Goal: Information Seeking & Learning: Learn about a topic

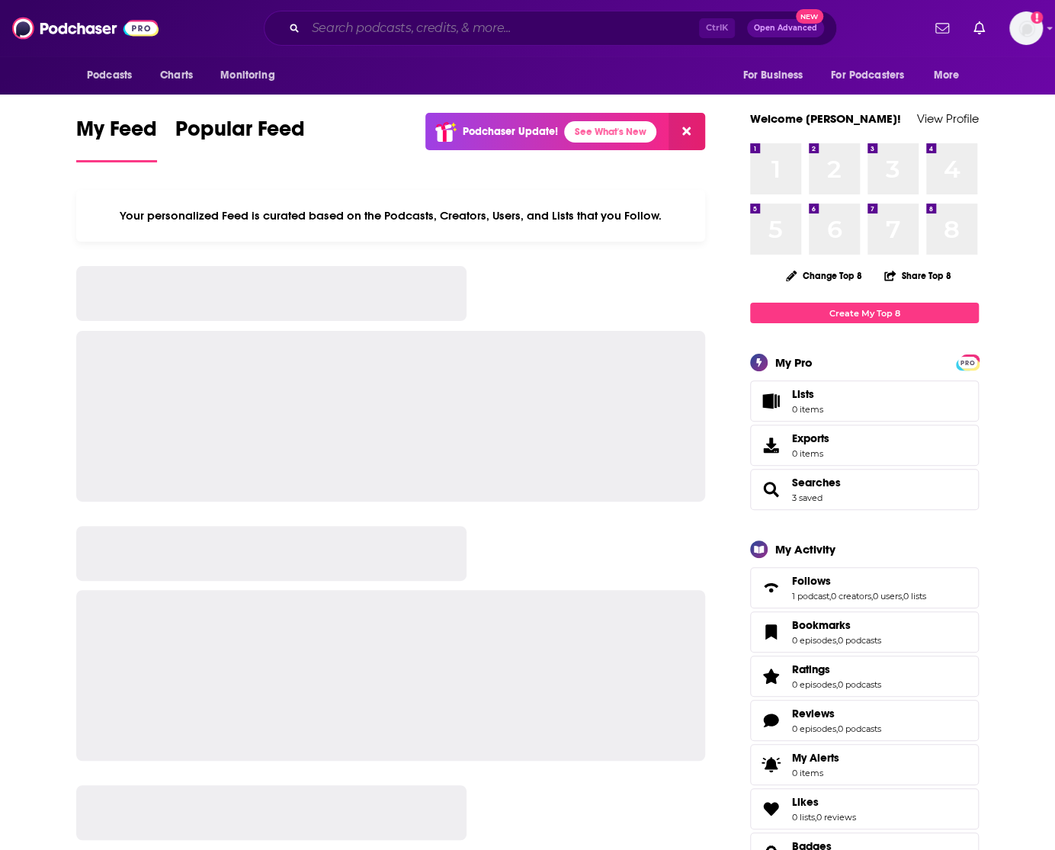
click at [505, 25] on input "Search podcasts, credits, & more..." at bounding box center [502, 28] width 393 height 24
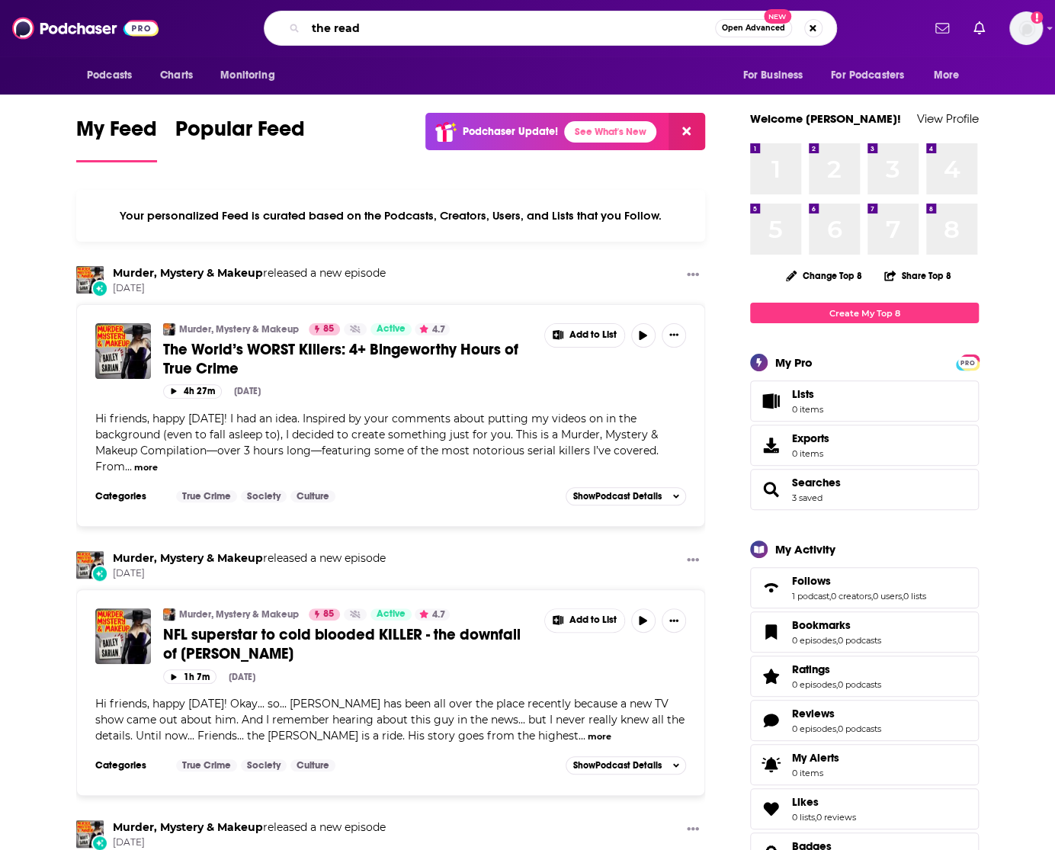
type input "the read"
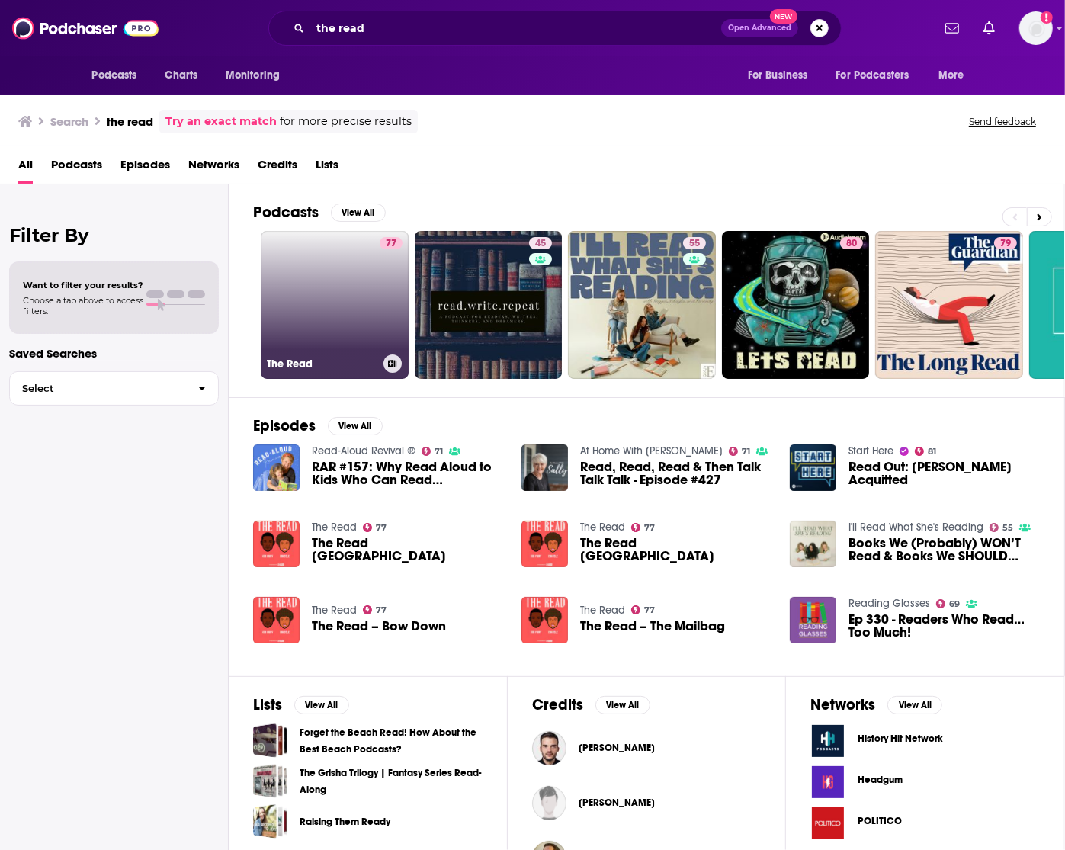
click at [341, 303] on link "77 The Read" at bounding box center [335, 305] width 148 height 148
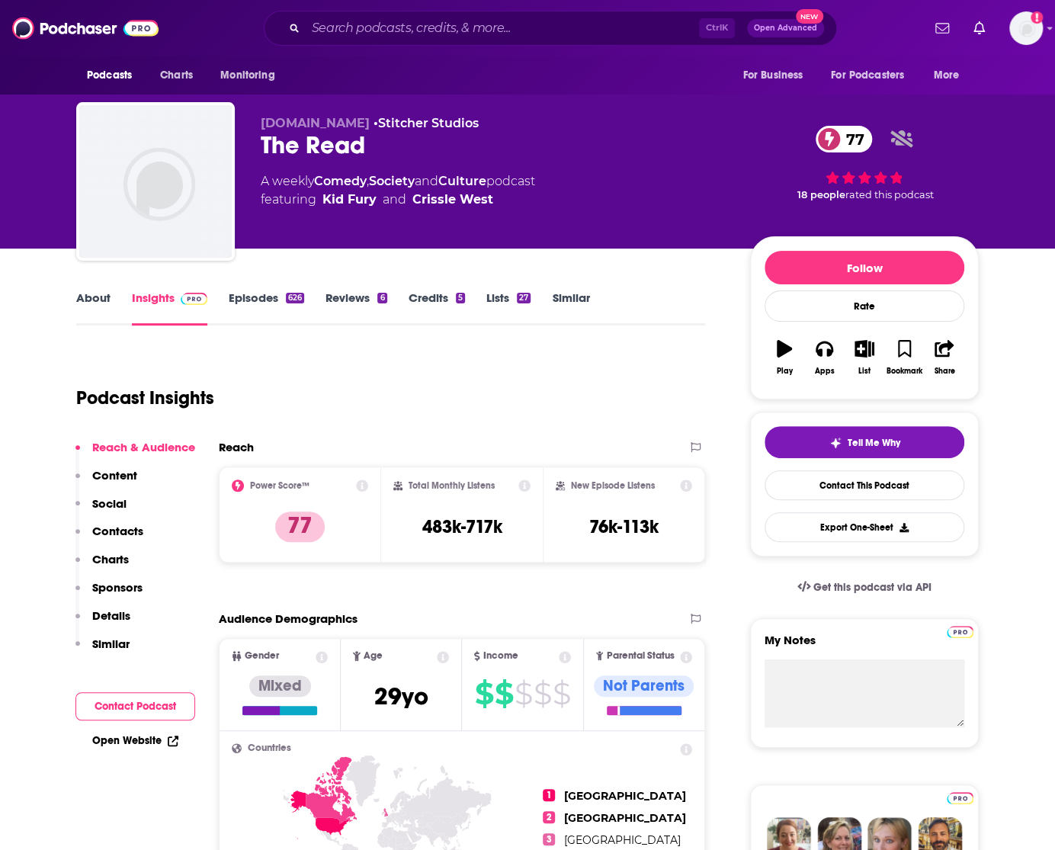
click at [498, 296] on link "Lists 27" at bounding box center [508, 307] width 44 height 35
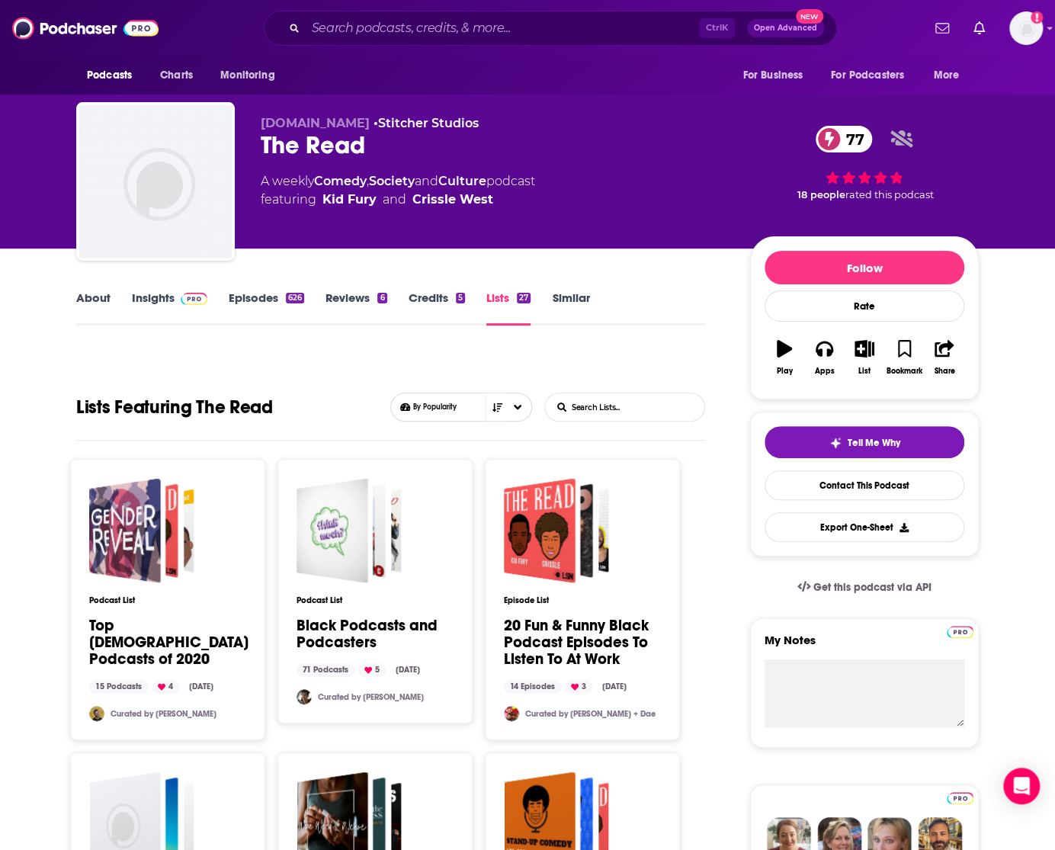
click at [646, 202] on div "A weekly Comedy , Society and Culture podcast featuring [PERSON_NAME] and [PERS…" at bounding box center [493, 190] width 465 height 37
click at [65, 18] on img at bounding box center [85, 28] width 146 height 29
